Goal: Book appointment/travel/reservation

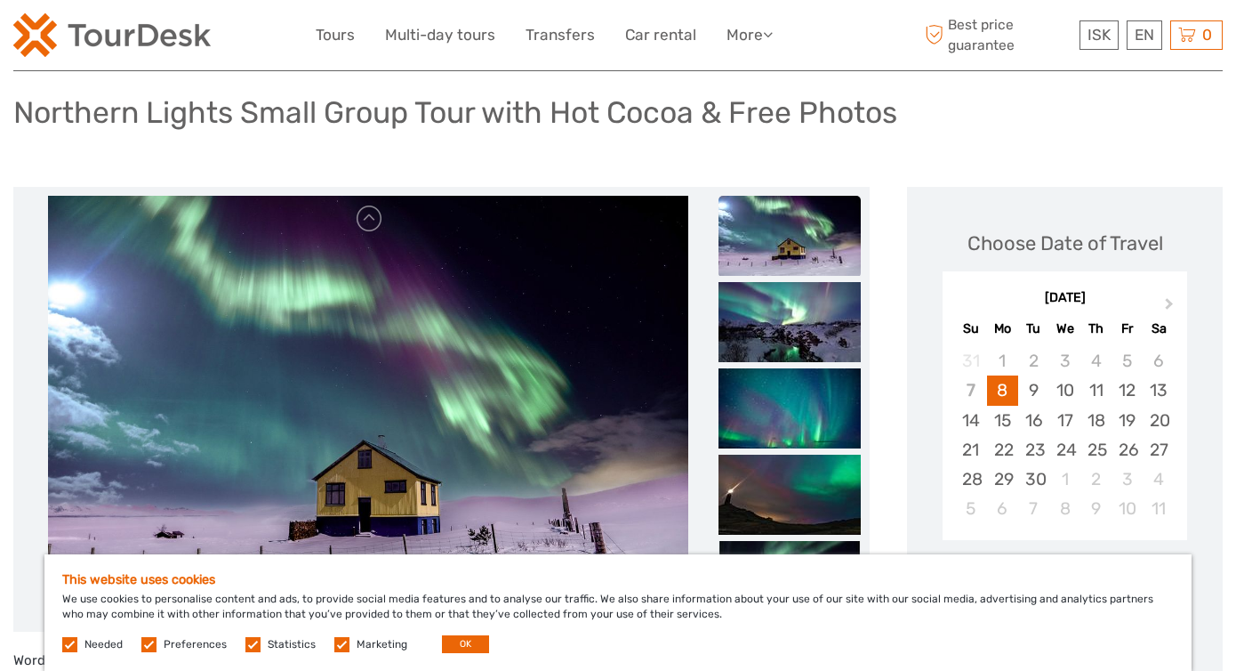
scroll to position [134, 0]
click at [1169, 293] on button "Next Month" at bounding box center [1171, 307] width 28 height 28
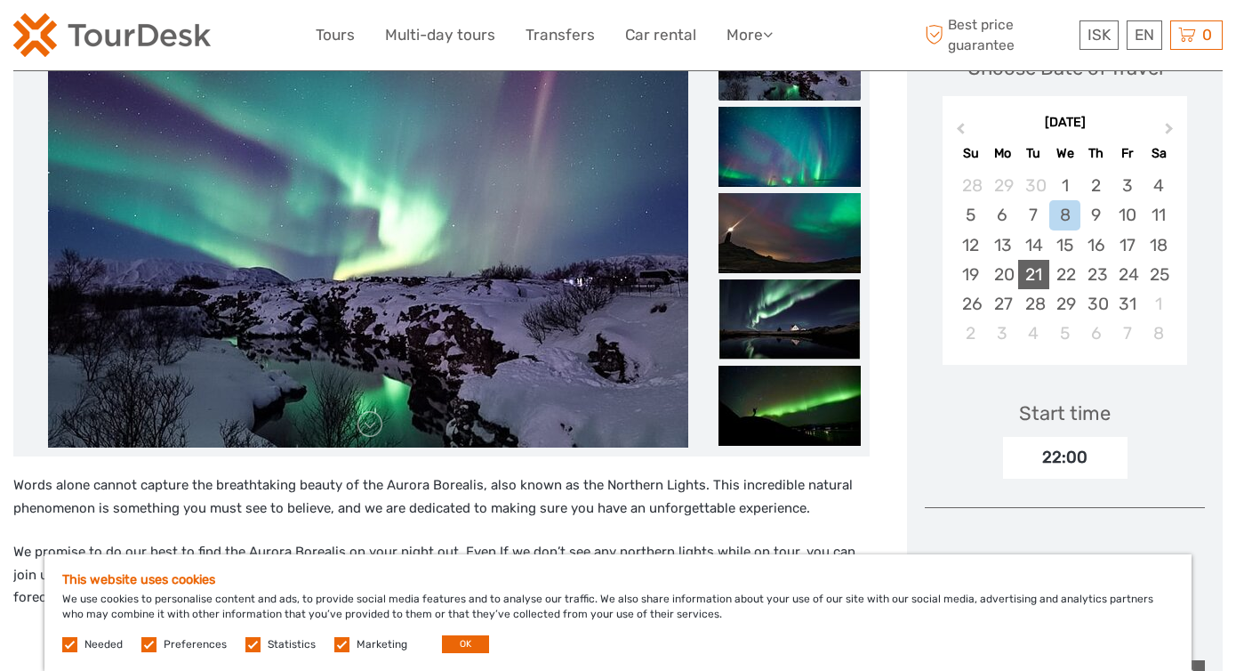
scroll to position [326, 0]
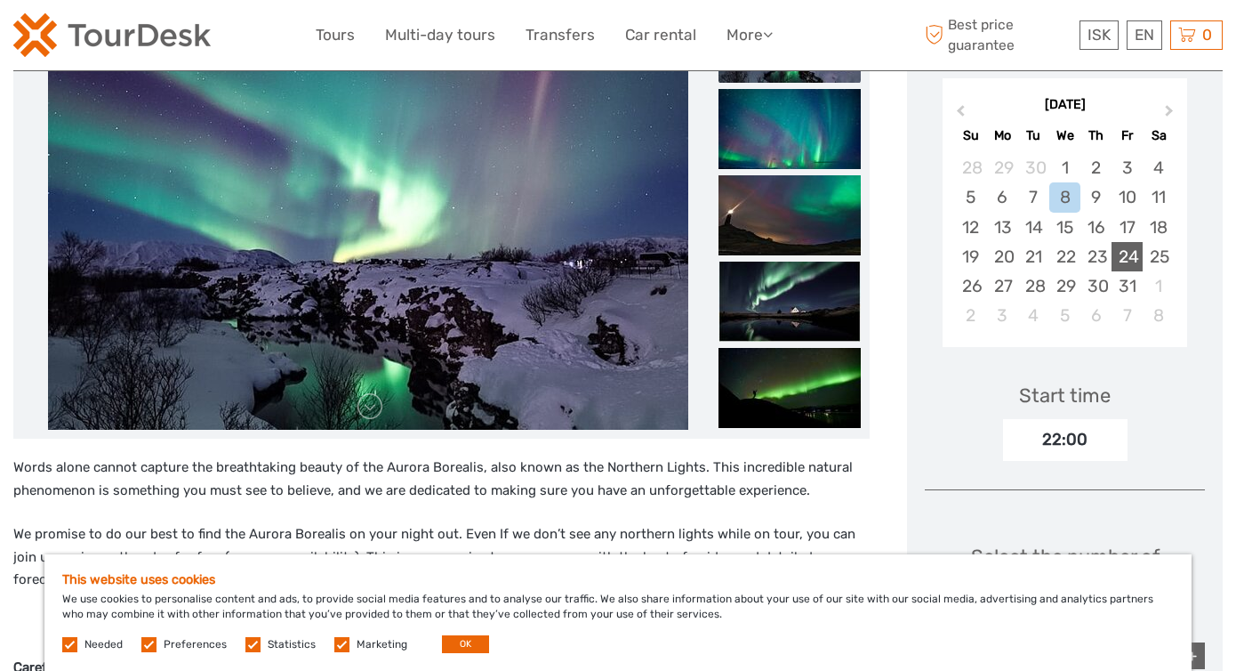
click at [1135, 242] on div "24" at bounding box center [1127, 256] width 31 height 29
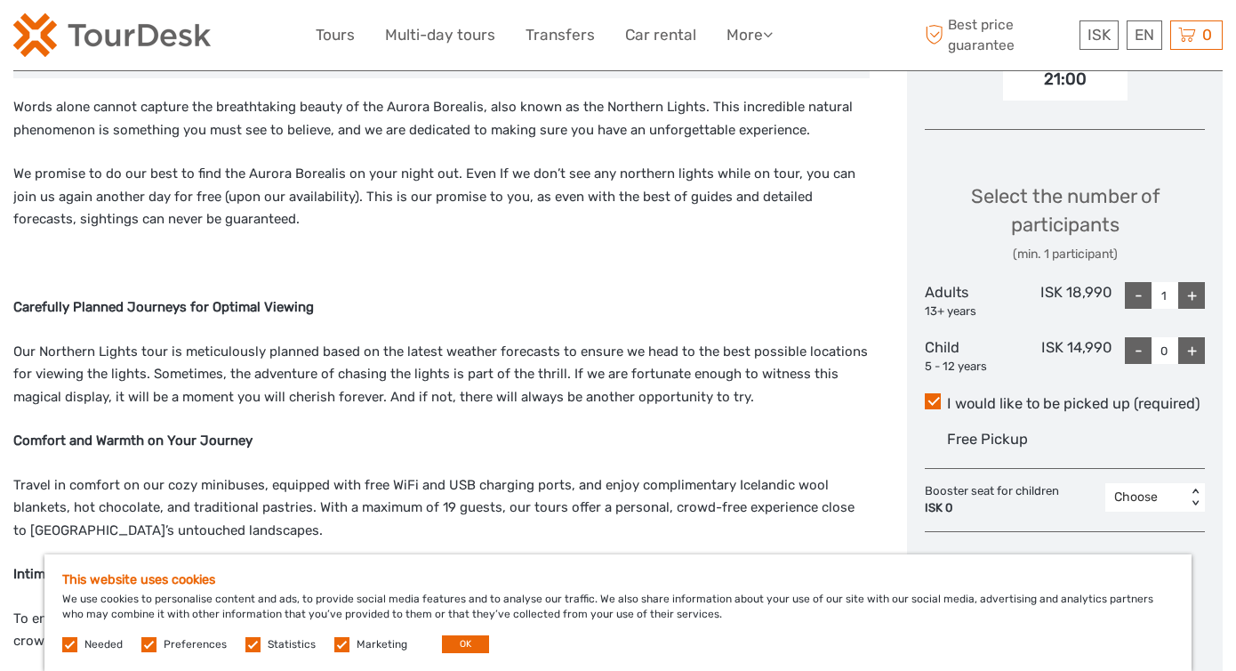
scroll to position [671, 0]
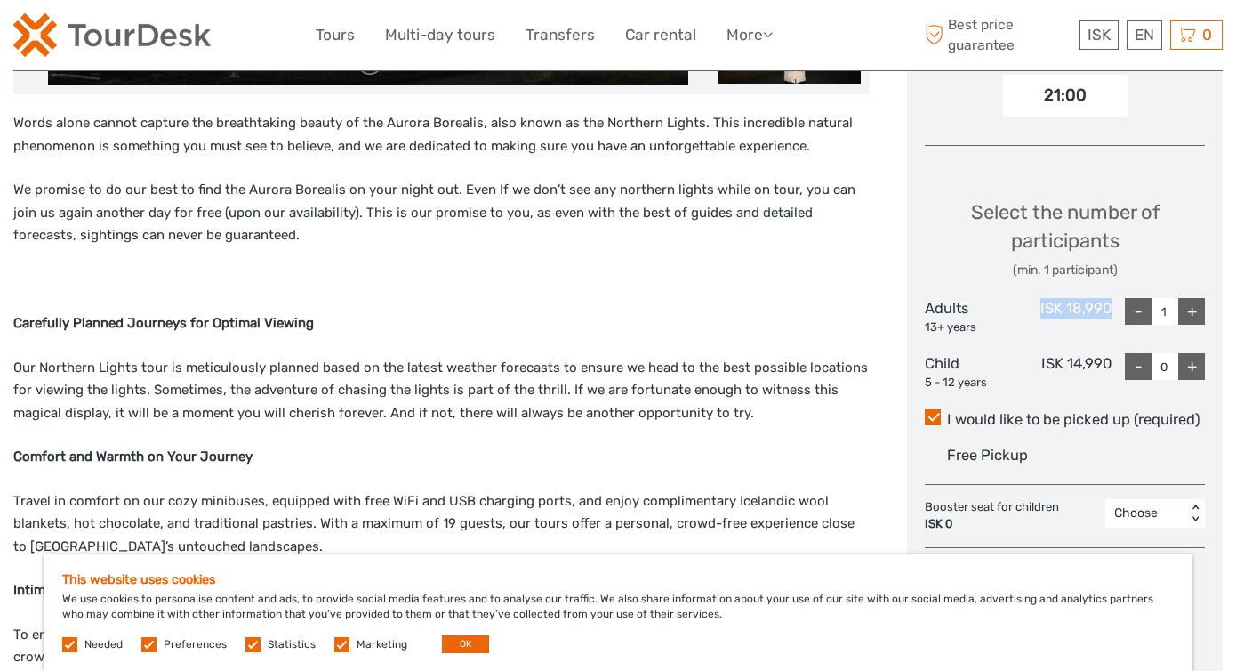
drag, startPoint x: 1112, startPoint y: 282, endPoint x: 1040, endPoint y: 287, distance: 72.2
click at [1040, 298] on div "Adults 13+ years ISK 18,990 - 1 +" at bounding box center [1065, 316] width 280 height 37
copy div "ISK 18,990"
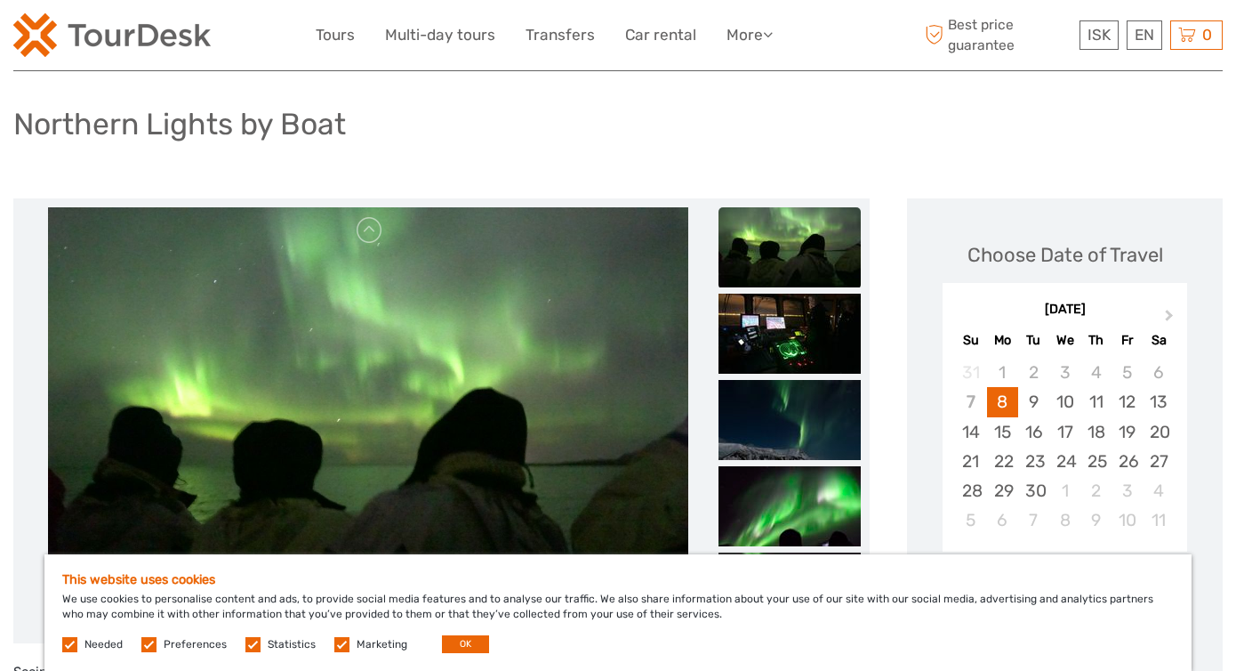
scroll to position [205, 0]
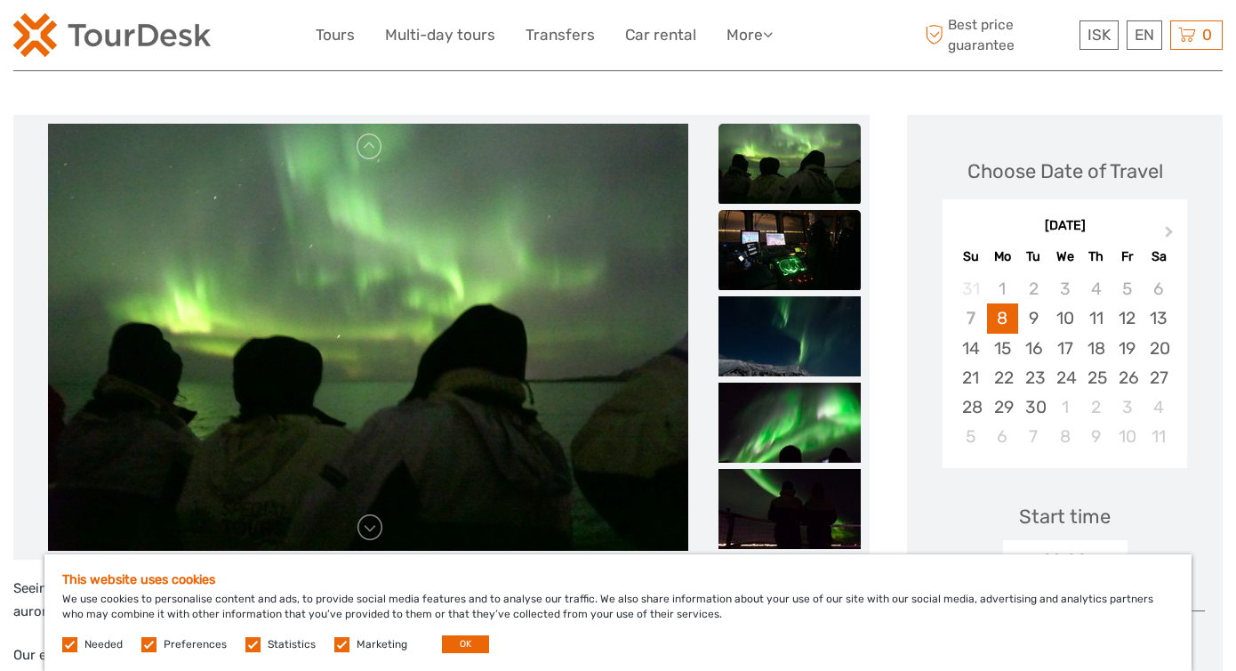
click at [809, 257] on img at bounding box center [790, 250] width 142 height 80
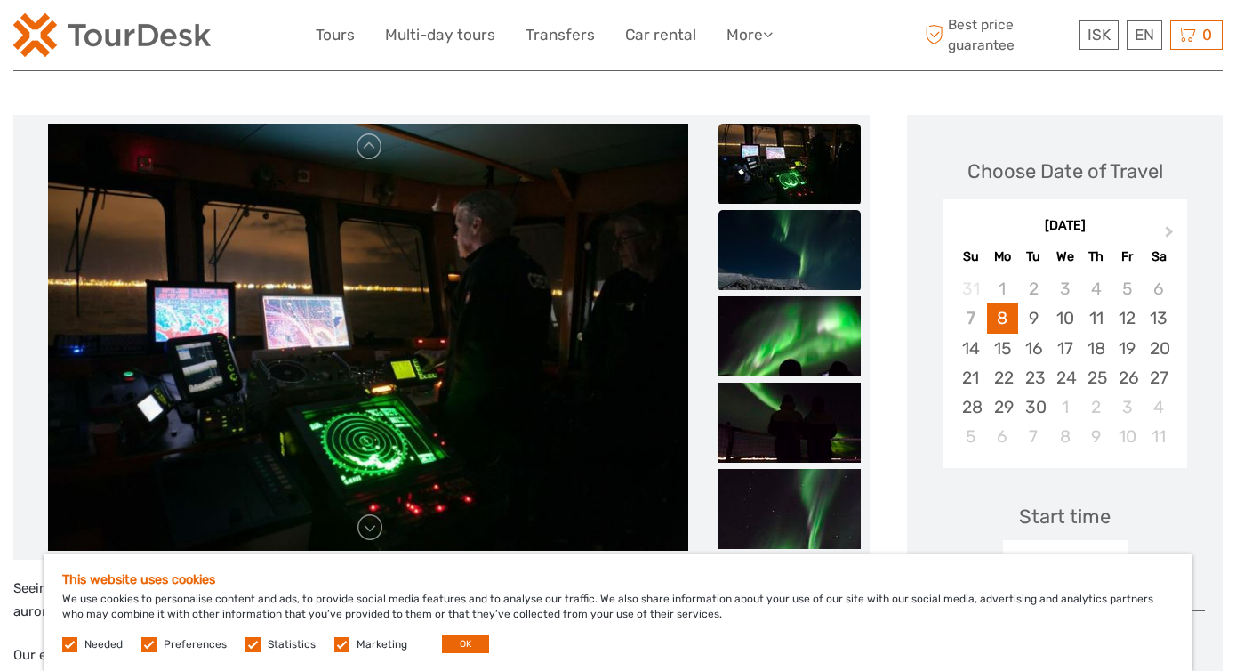
click at [813, 246] on img at bounding box center [790, 250] width 142 height 80
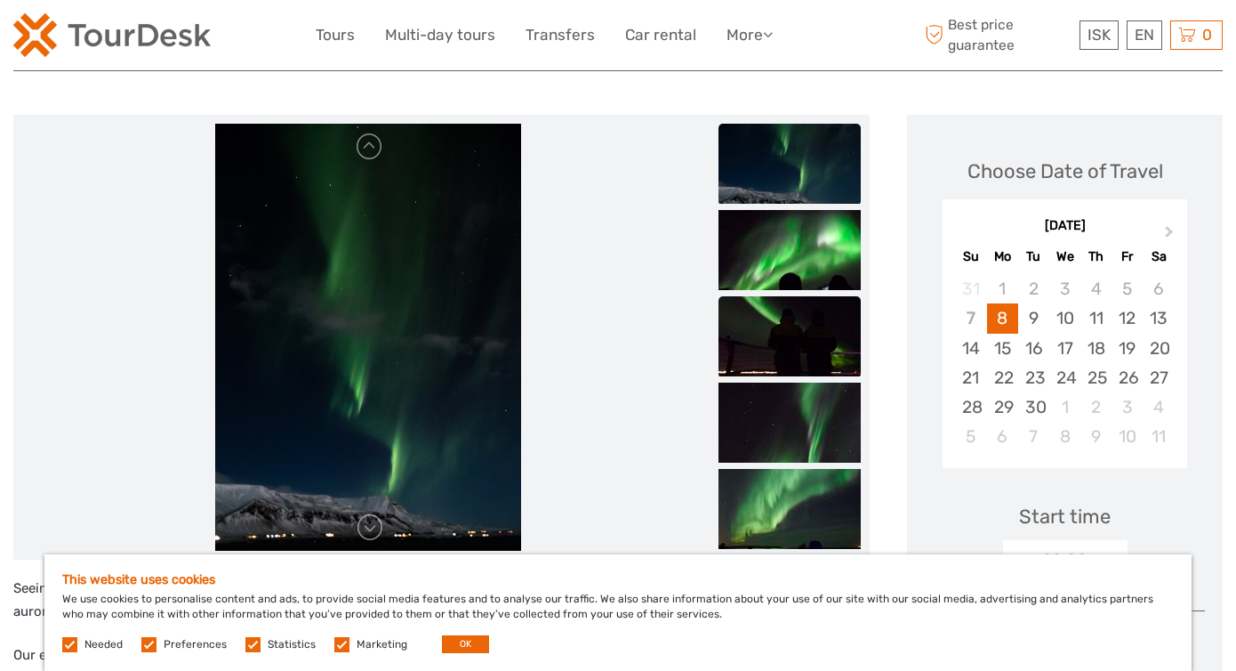
click at [807, 296] on img at bounding box center [790, 336] width 142 height 80
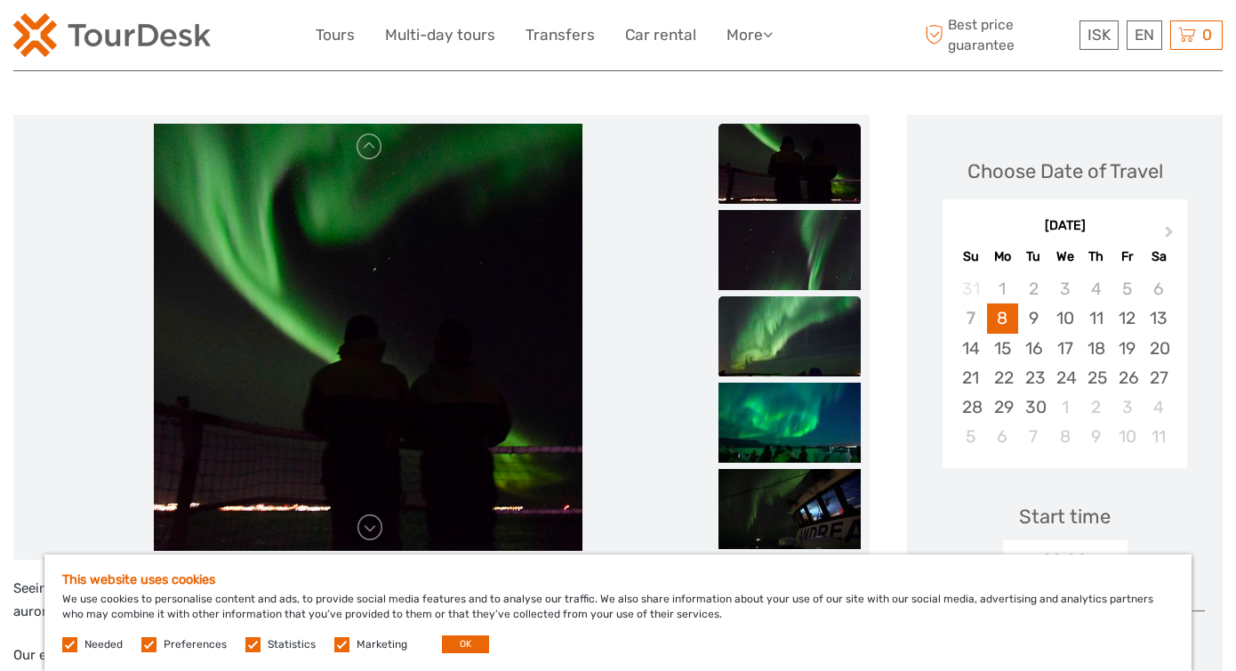
click at [805, 340] on img at bounding box center [790, 336] width 142 height 80
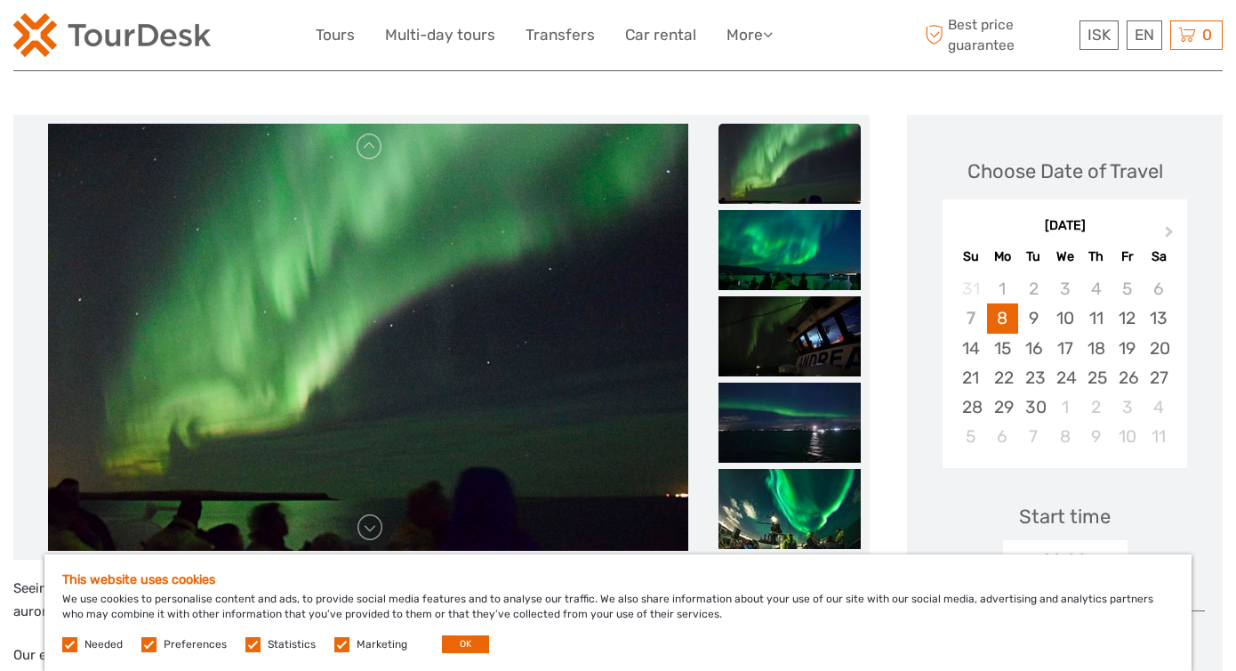
click at [808, 176] on img at bounding box center [790, 164] width 142 height 80
click at [816, 226] on img at bounding box center [790, 250] width 142 height 80
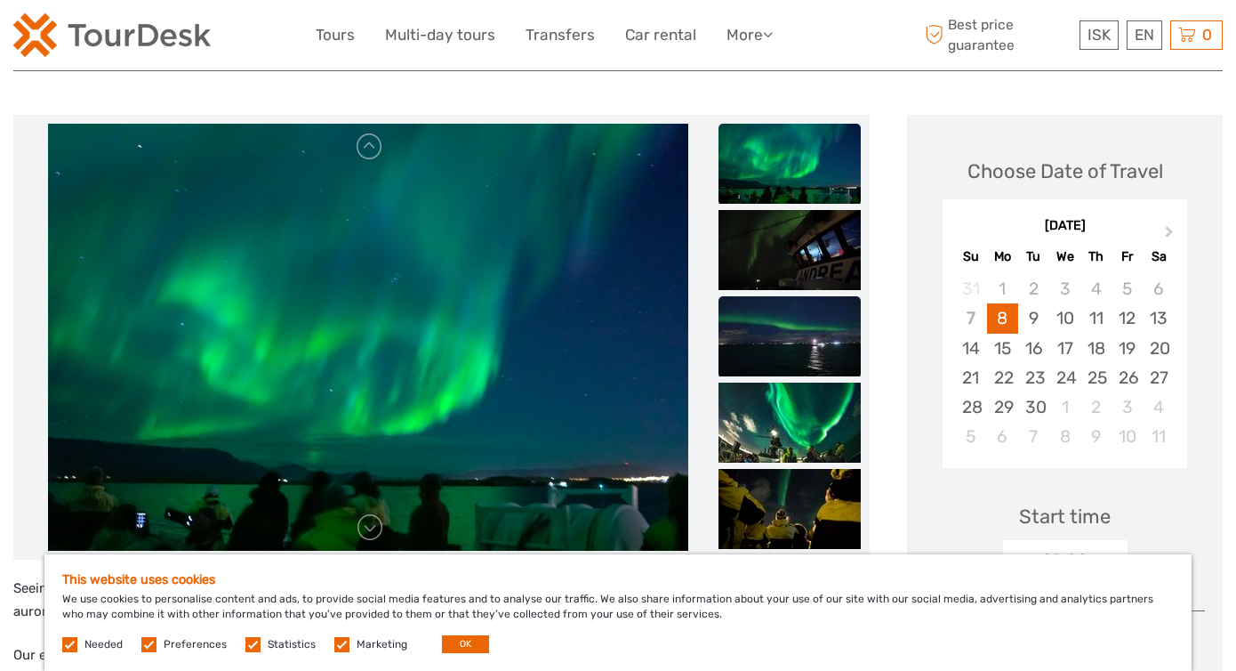
click at [817, 296] on img at bounding box center [790, 336] width 142 height 80
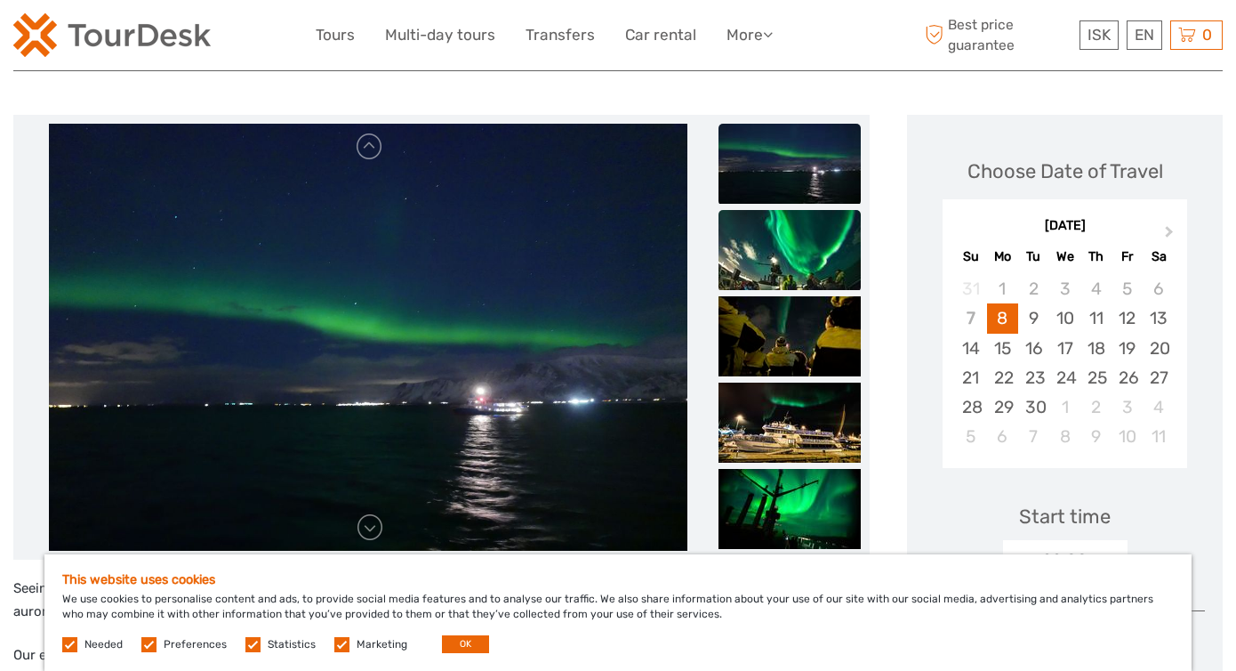
click at [807, 252] on img at bounding box center [790, 250] width 142 height 80
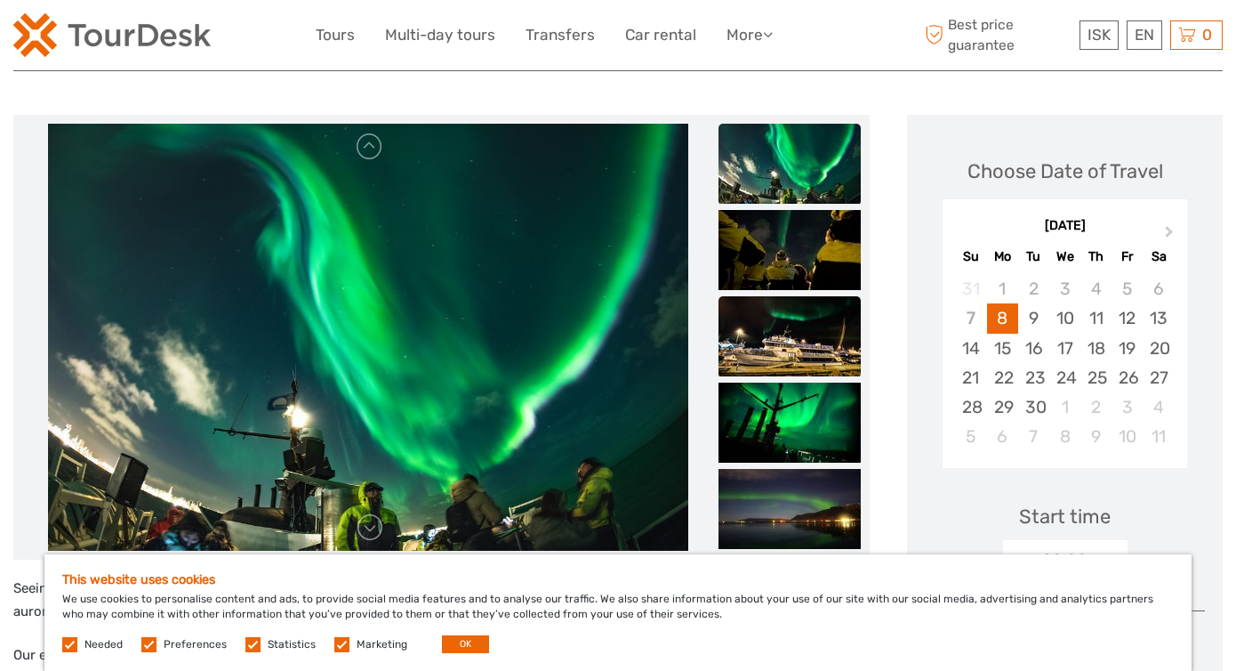
click at [809, 296] on img at bounding box center [790, 336] width 142 height 80
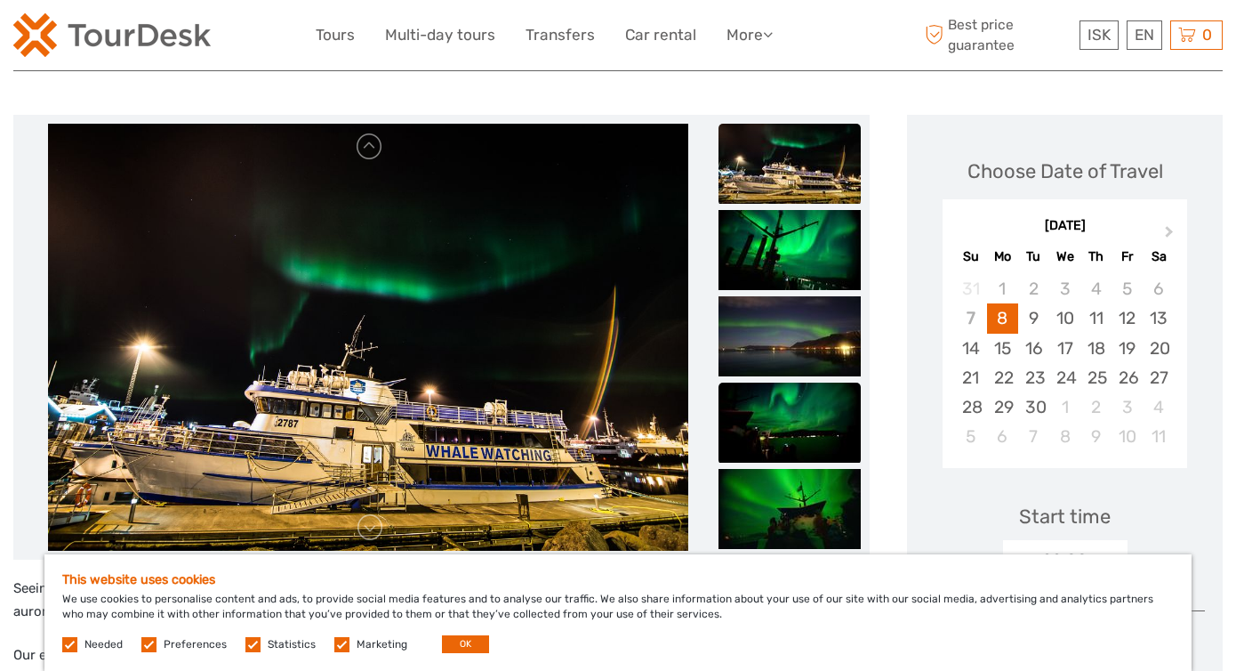
click at [798, 382] on img at bounding box center [790, 422] width 142 height 80
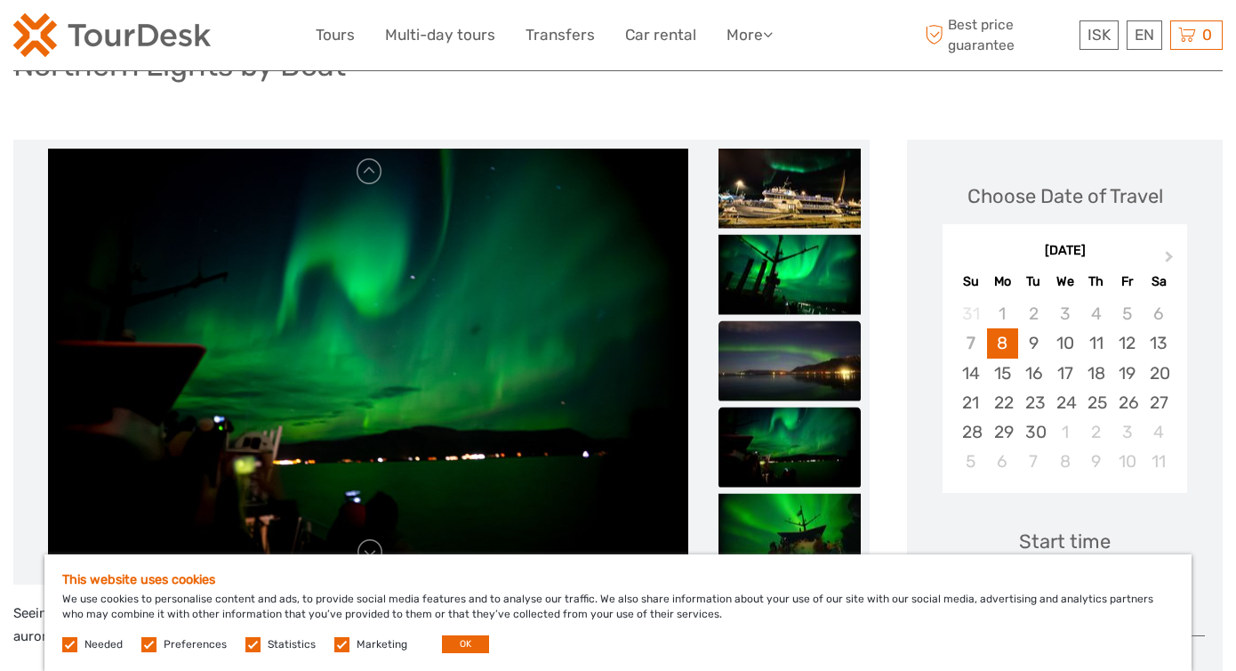
scroll to position [178, 0]
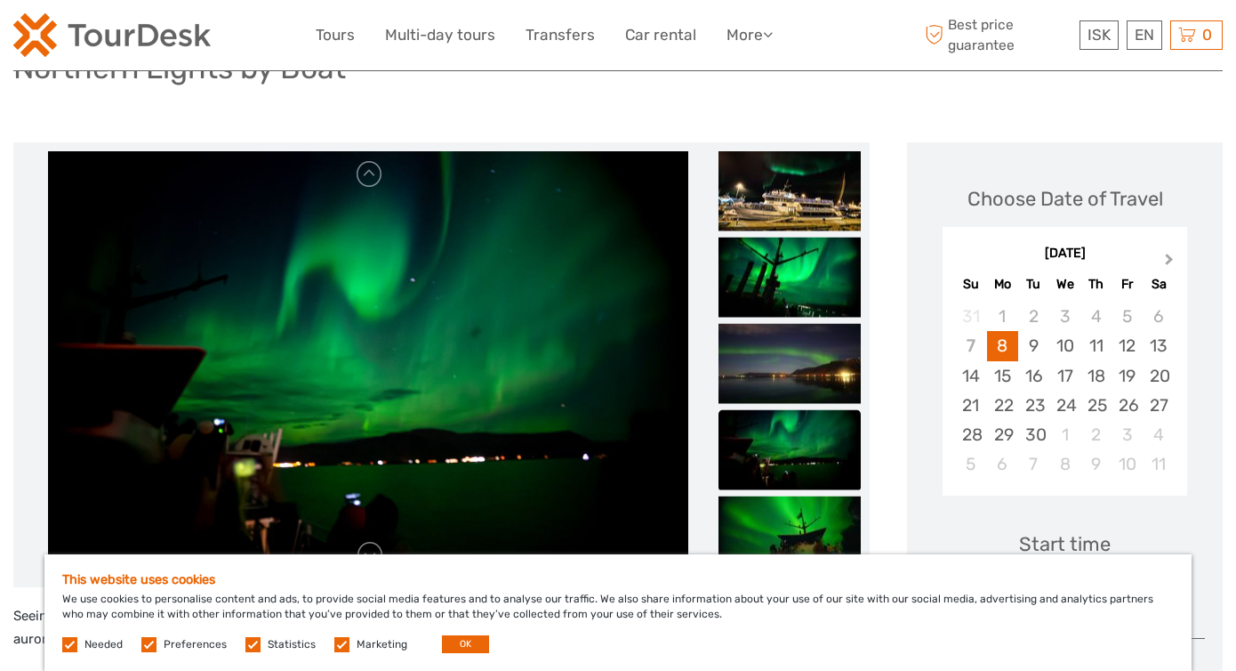
click at [1173, 249] on button "Next Month" at bounding box center [1171, 263] width 28 height 28
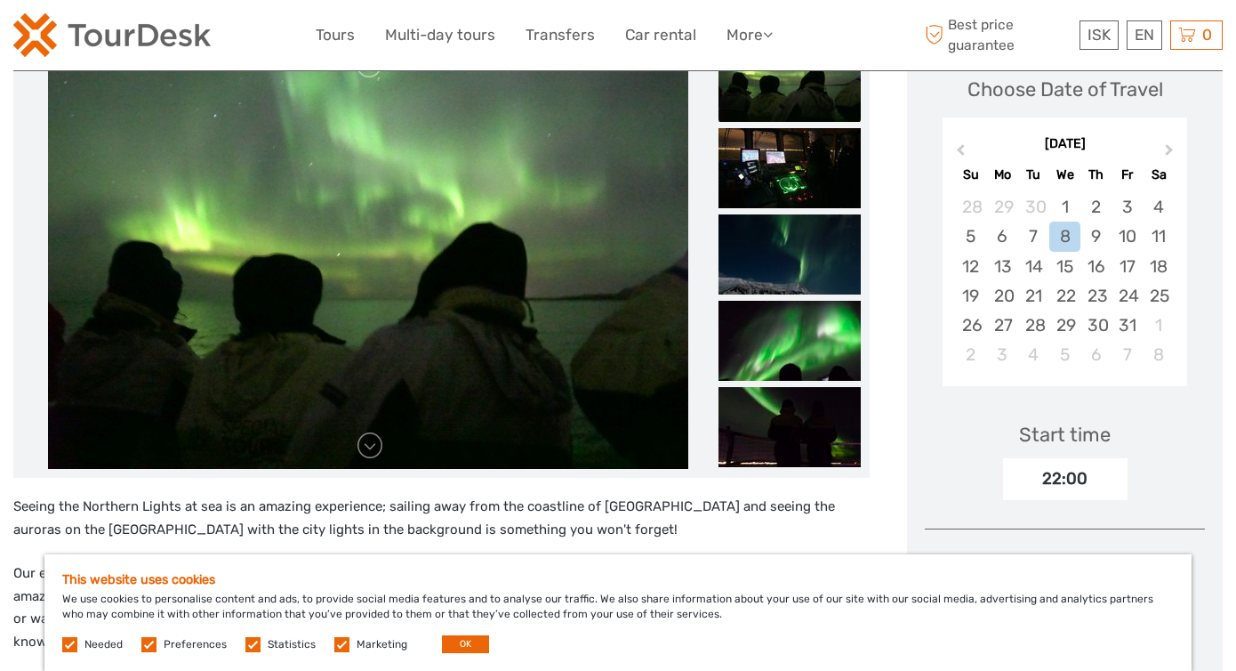
scroll to position [283, 0]
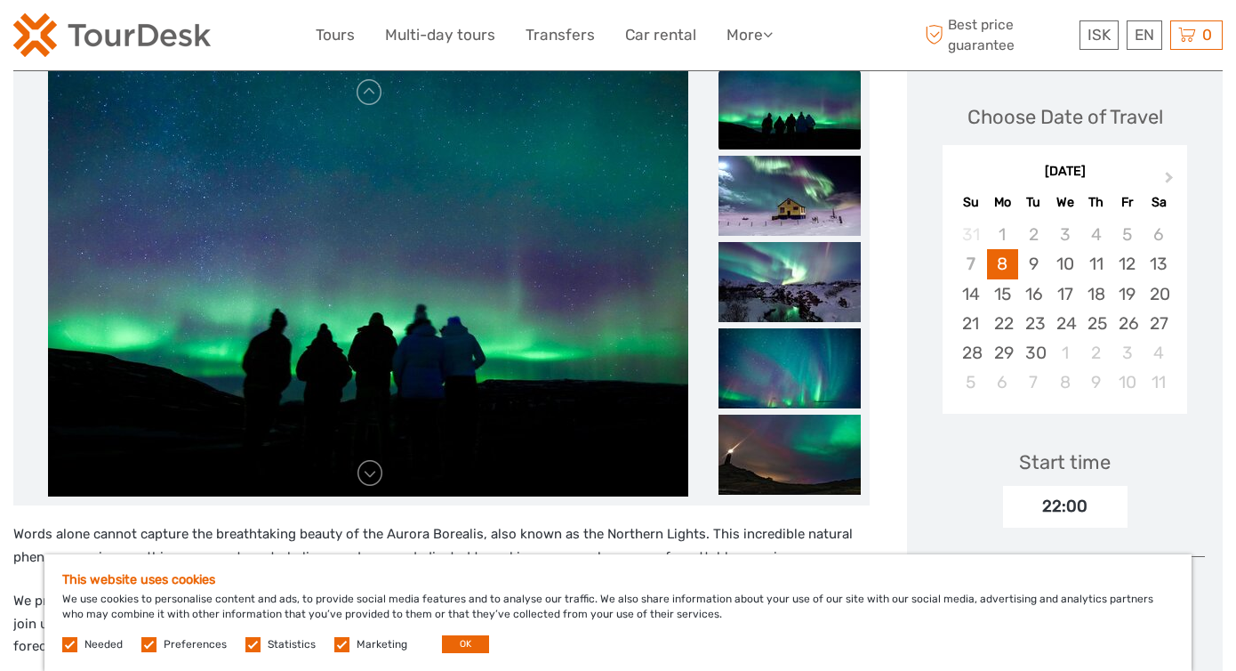
scroll to position [263, 0]
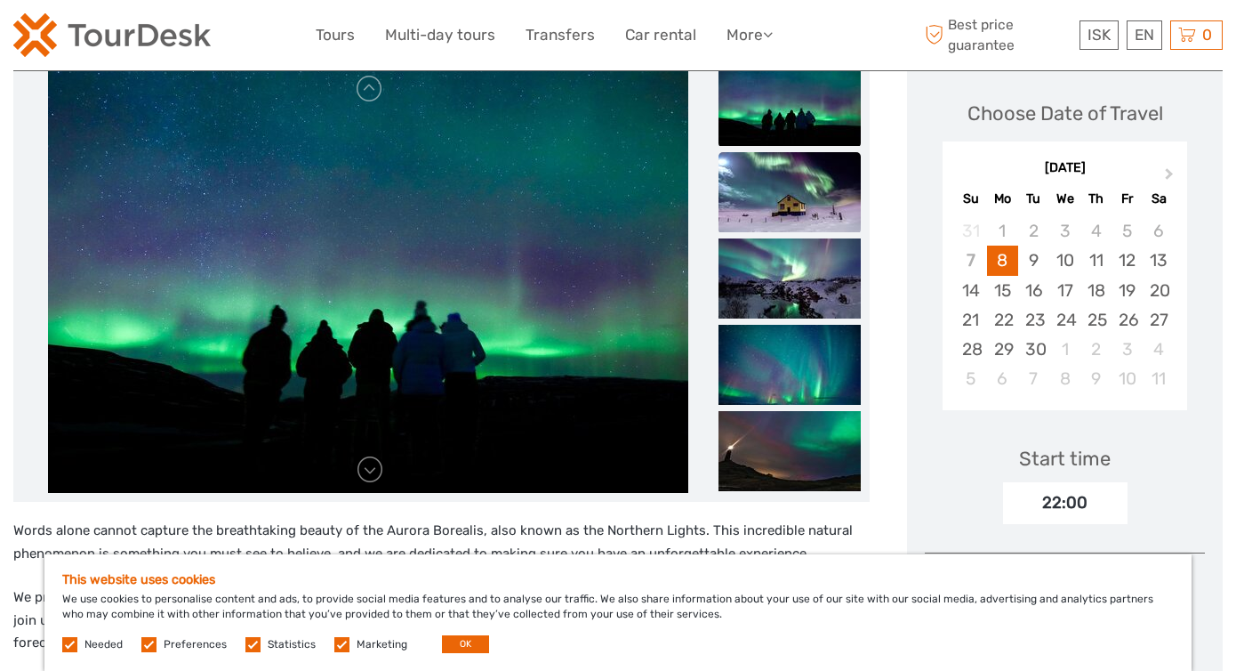
click at [757, 156] on img at bounding box center [790, 192] width 142 height 80
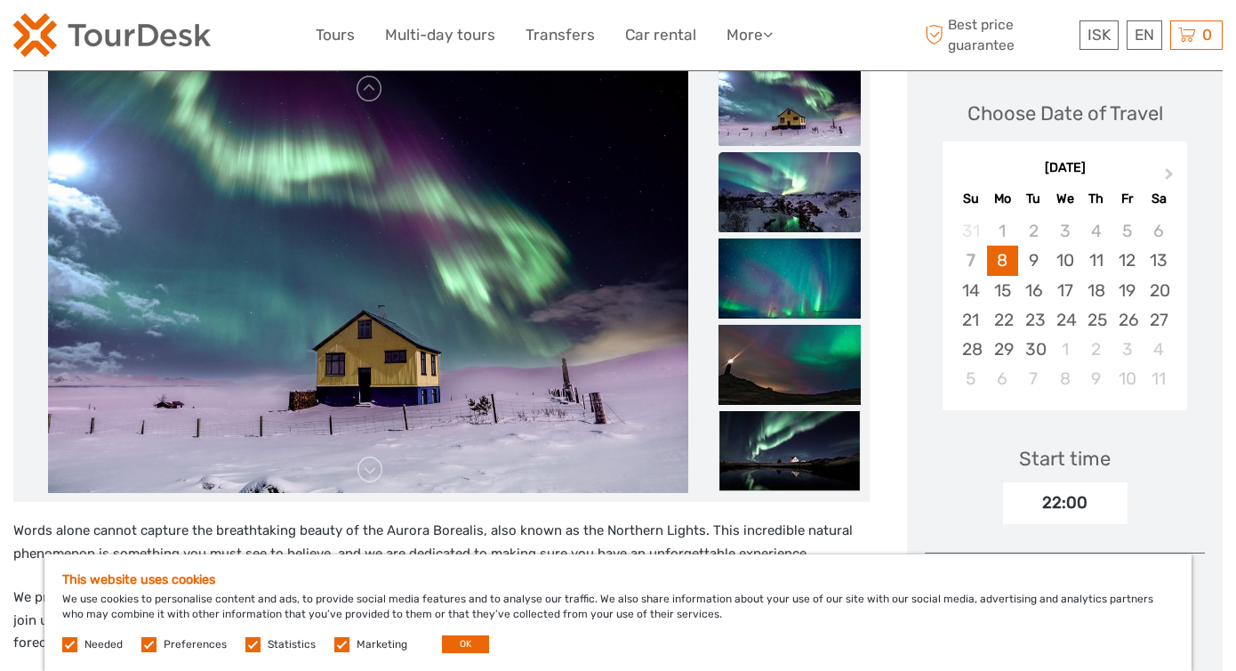
click at [772, 181] on img at bounding box center [790, 192] width 142 height 80
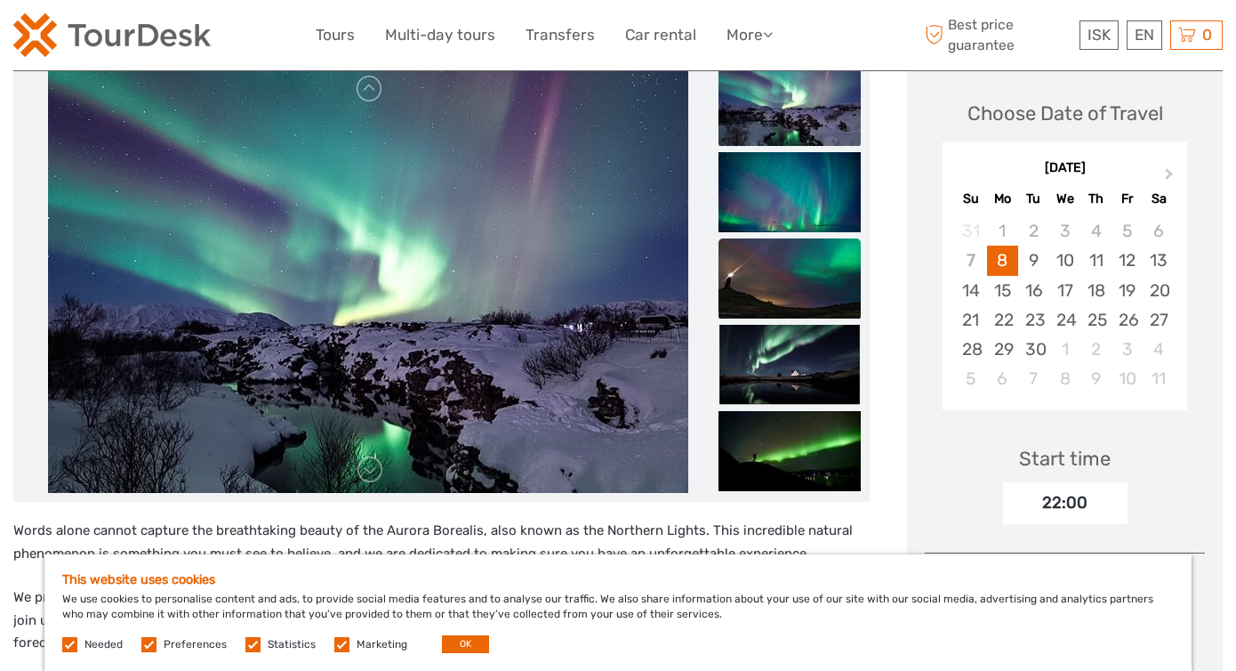
click at [777, 238] on img at bounding box center [790, 278] width 142 height 80
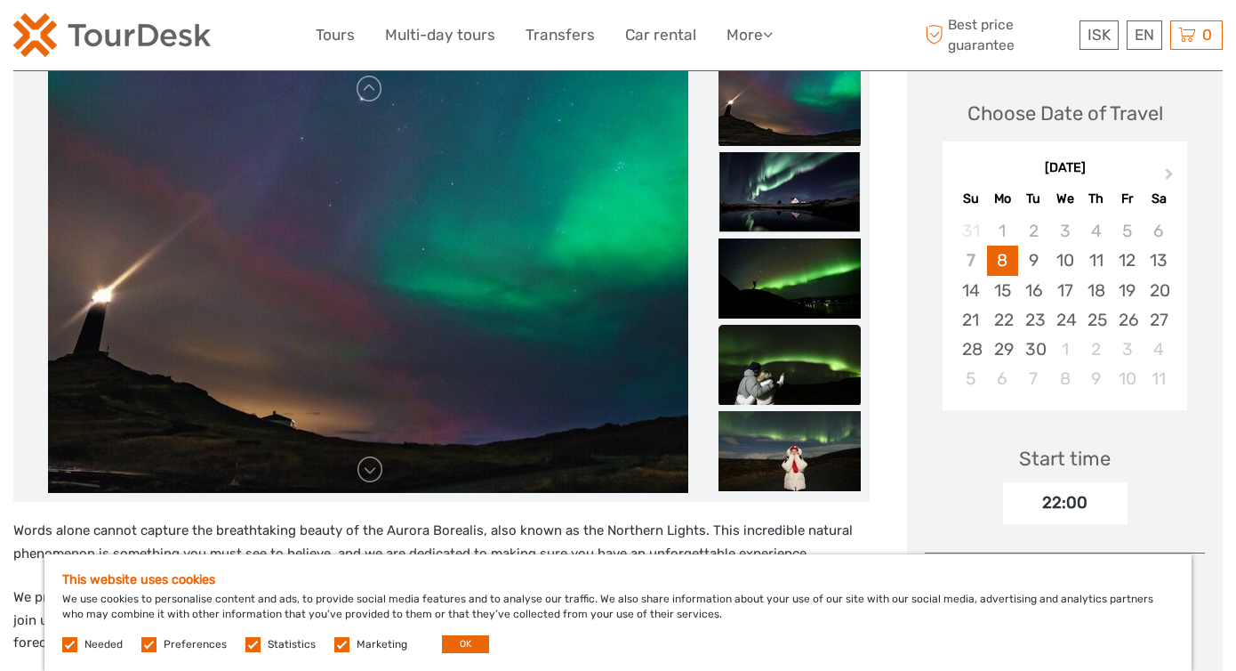
click at [802, 335] on img at bounding box center [790, 365] width 142 height 80
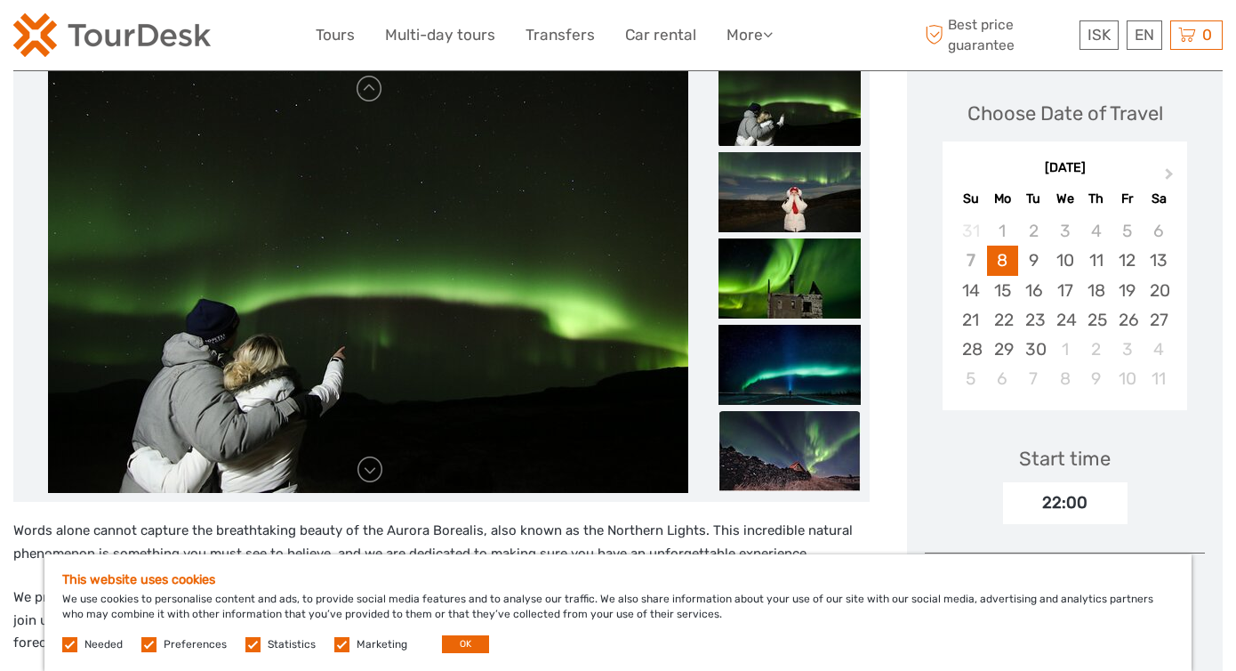
click at [794, 411] on img at bounding box center [790, 451] width 142 height 80
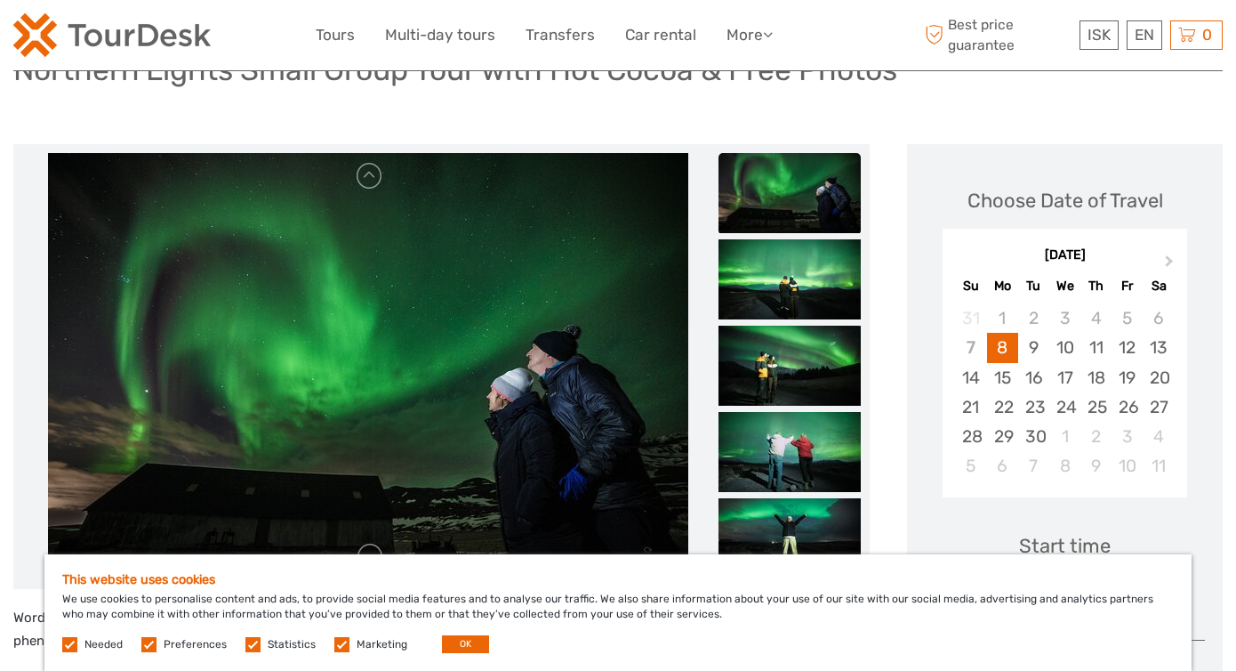
scroll to position [172, 0]
